Goal: Navigation & Orientation: Find specific page/section

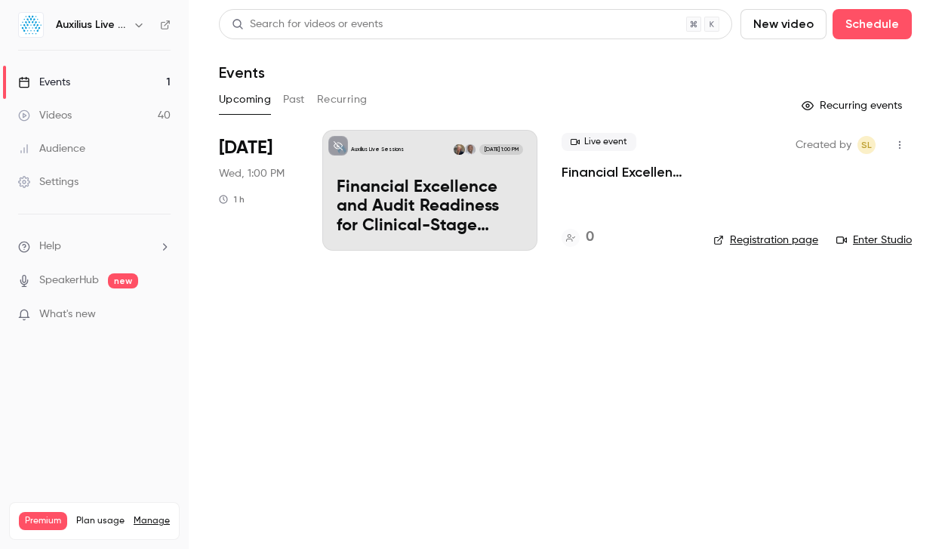
click at [134, 27] on icon "button" at bounding box center [139, 25] width 12 height 12
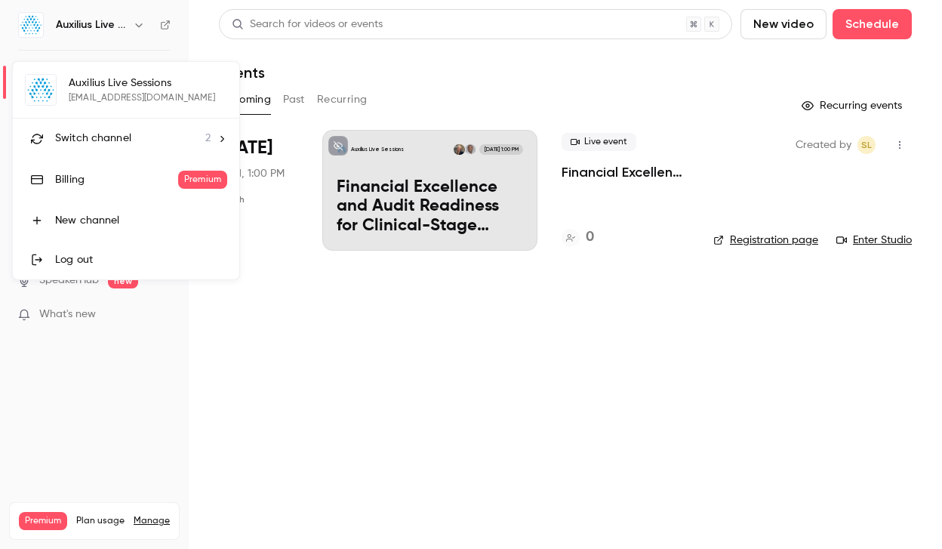
click at [120, 136] on span "Switch channel" at bounding box center [93, 139] width 76 height 16
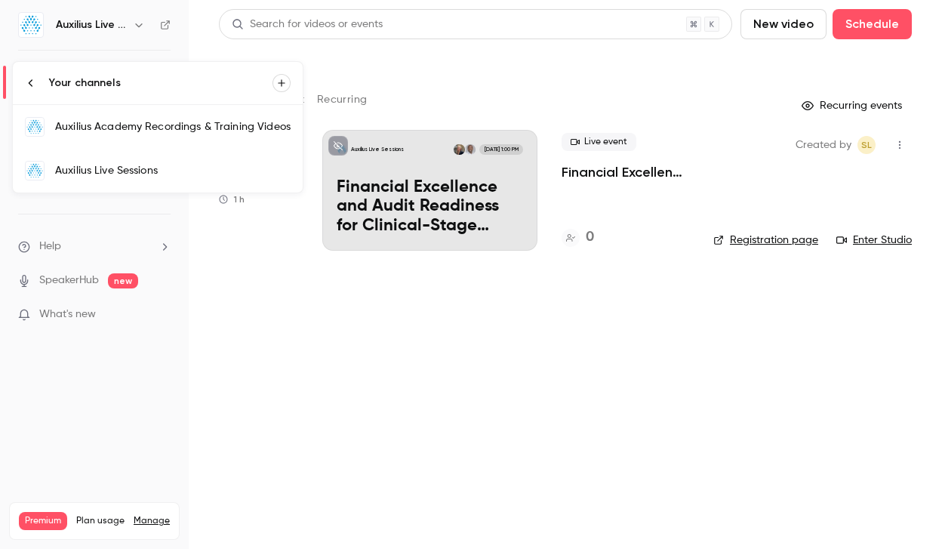
click at [137, 128] on div "Auxilius Academy Recordings & Training Videos" at bounding box center [173, 126] width 236 height 15
